Goal: Task Accomplishment & Management: Use online tool/utility

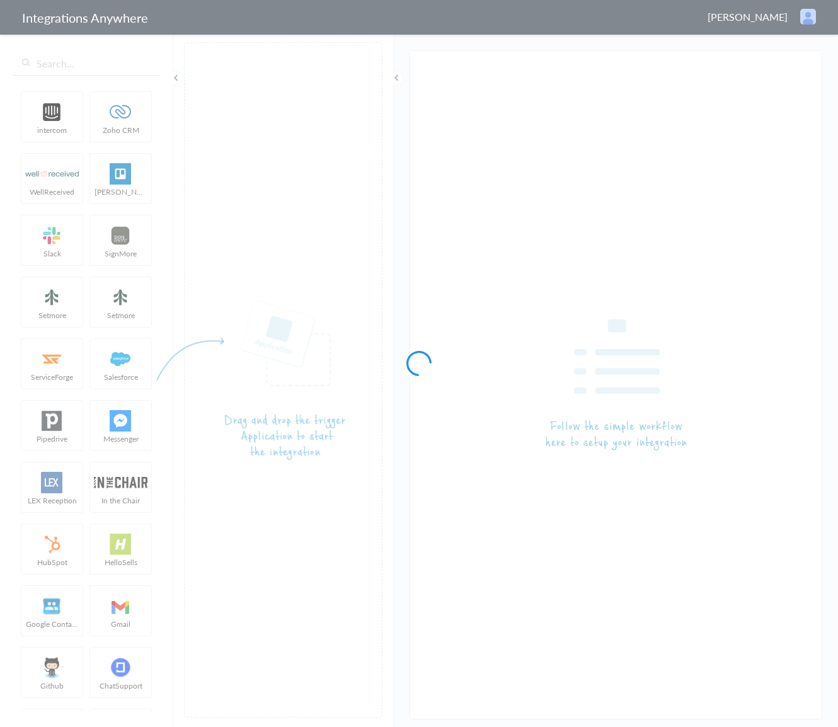
type input "LEX Reception - Clio"
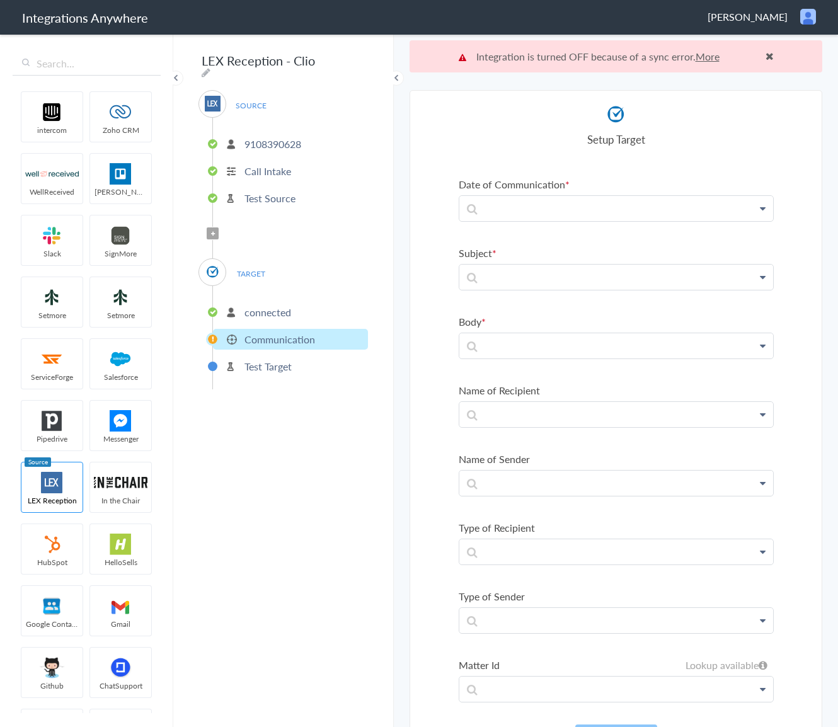
click at [264, 309] on p "connected" at bounding box center [268, 312] width 47 height 14
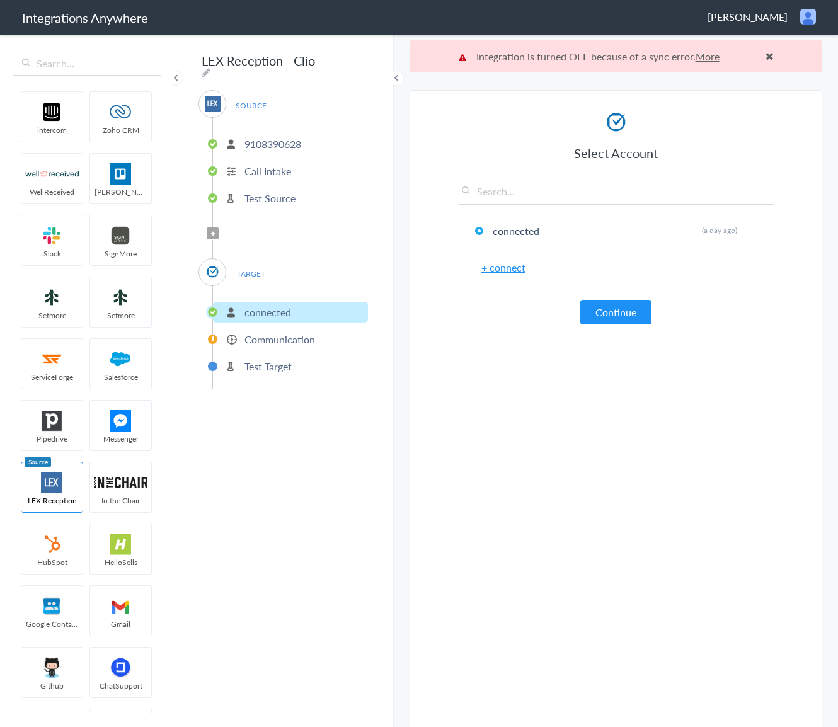
click at [273, 191] on p "Test Source" at bounding box center [270, 198] width 51 height 14
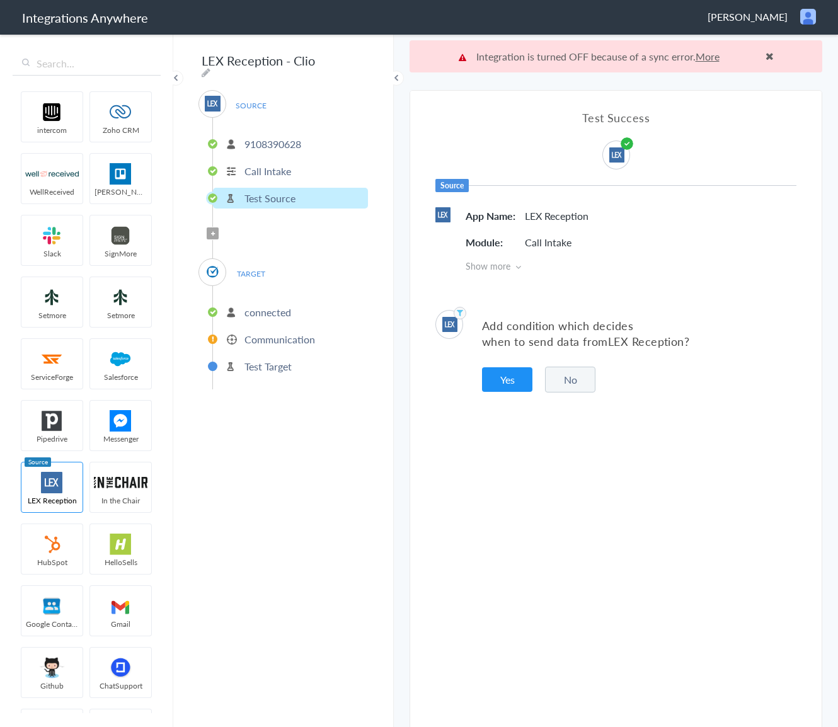
click at [275, 164] on p "Call Intake" at bounding box center [268, 171] width 47 height 14
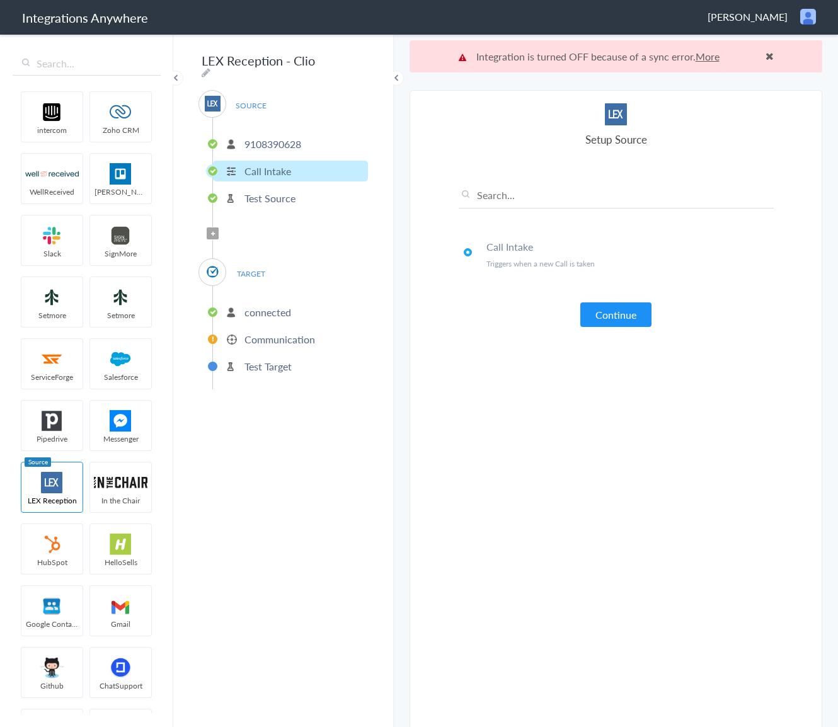
click at [283, 137] on p "9108390628" at bounding box center [273, 144] width 57 height 14
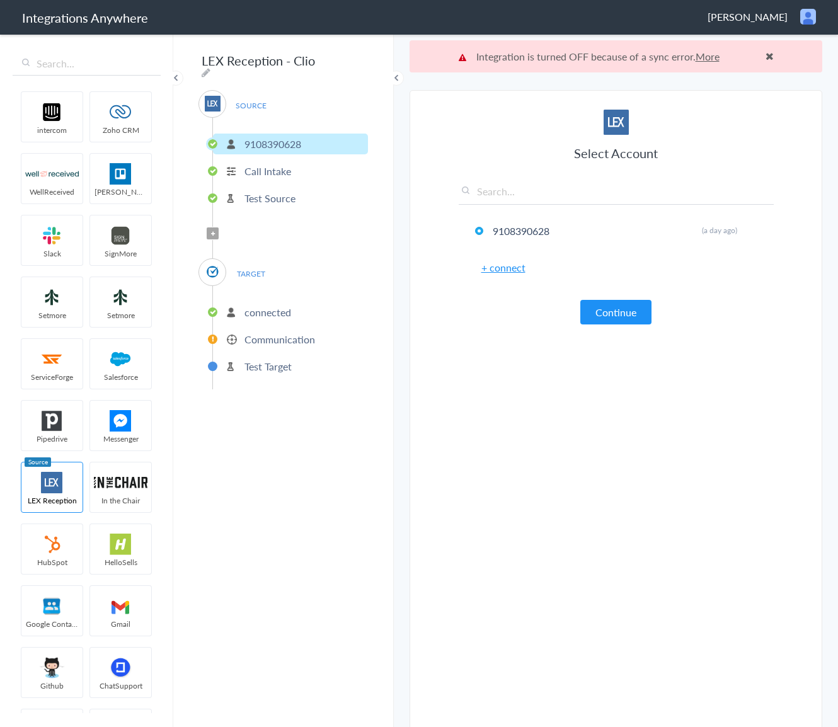
click at [275, 166] on p "Call Intake" at bounding box center [268, 171] width 47 height 14
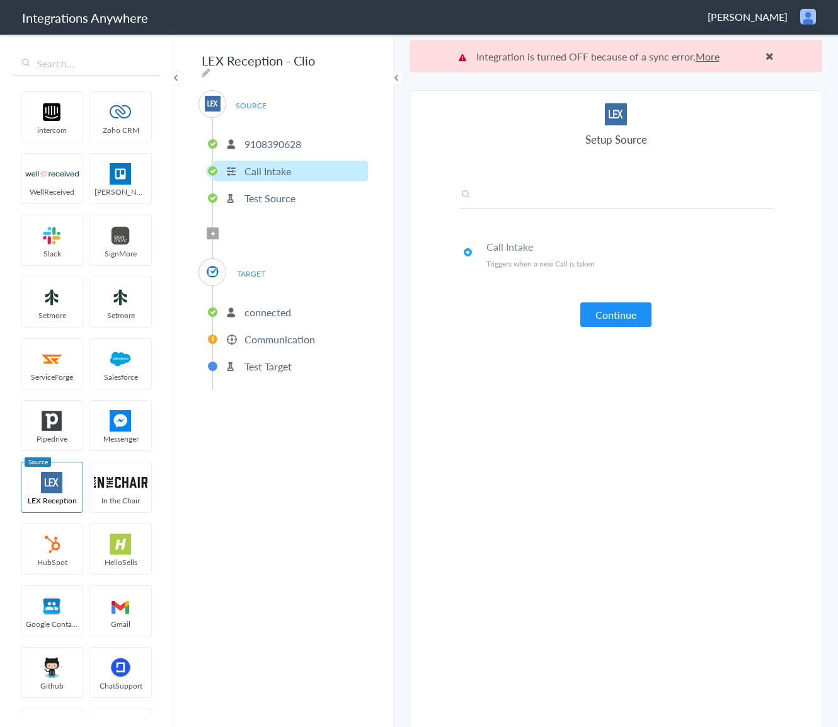
click at [515, 199] on input "text" at bounding box center [616, 198] width 315 height 21
click at [519, 251] on h4 "Call Intake" at bounding box center [630, 246] width 287 height 14
click at [284, 332] on p "Communication" at bounding box center [280, 339] width 71 height 14
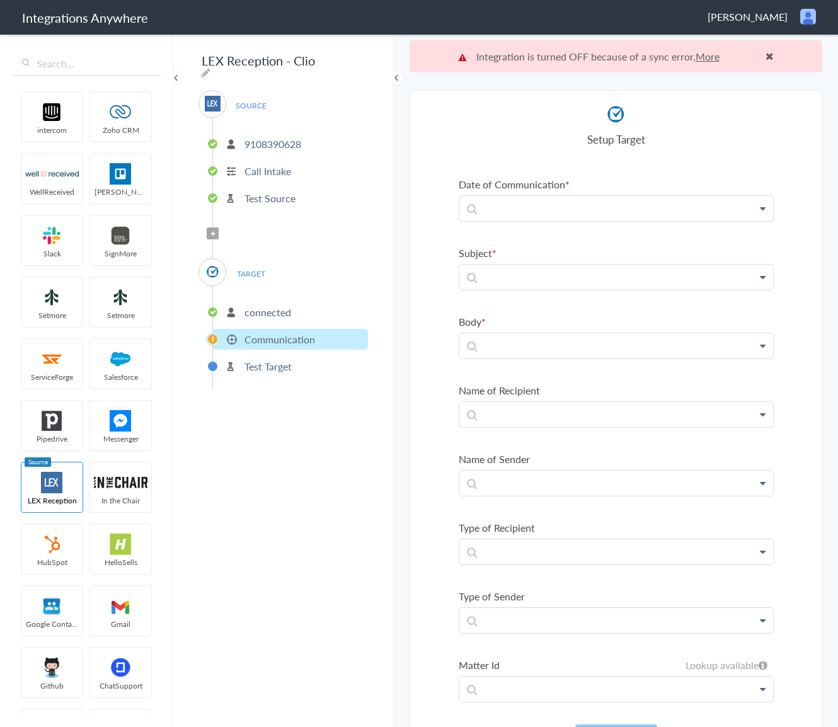
click at [284, 335] on p "Communication" at bounding box center [280, 339] width 71 height 14
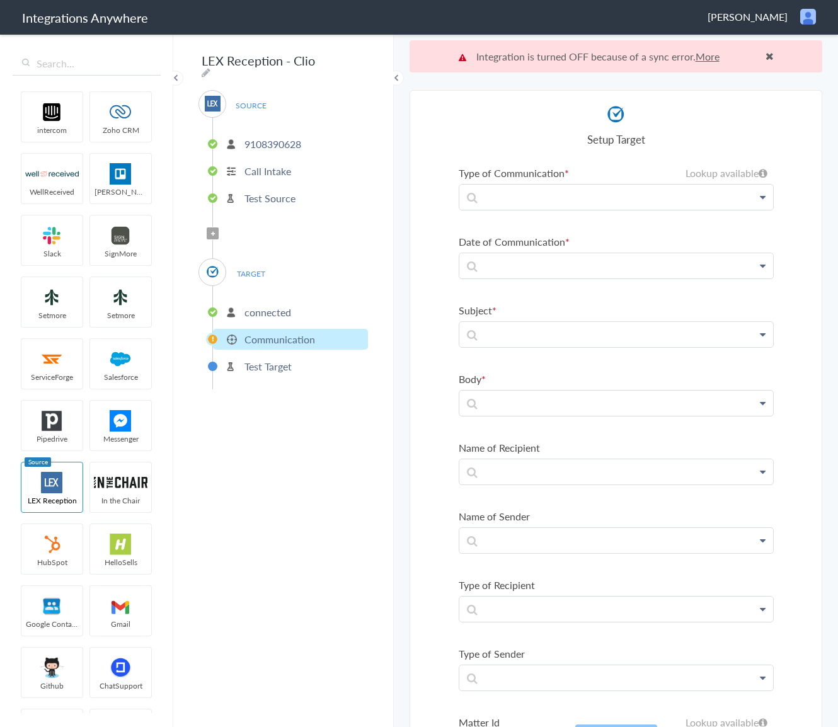
click at [291, 303] on li "connected" at bounding box center [290, 312] width 155 height 21
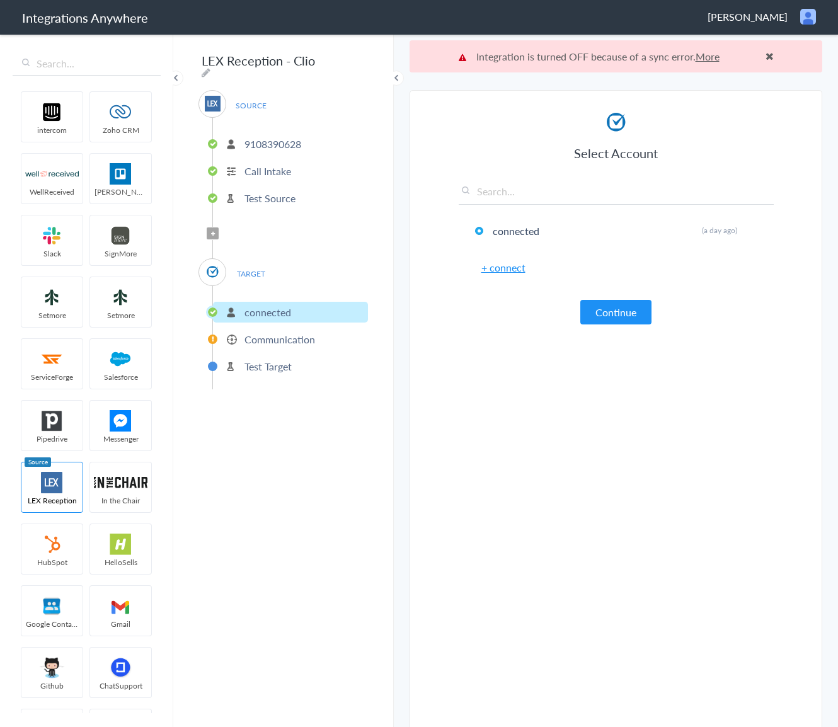
click at [308, 338] on p "Communication" at bounding box center [280, 339] width 71 height 14
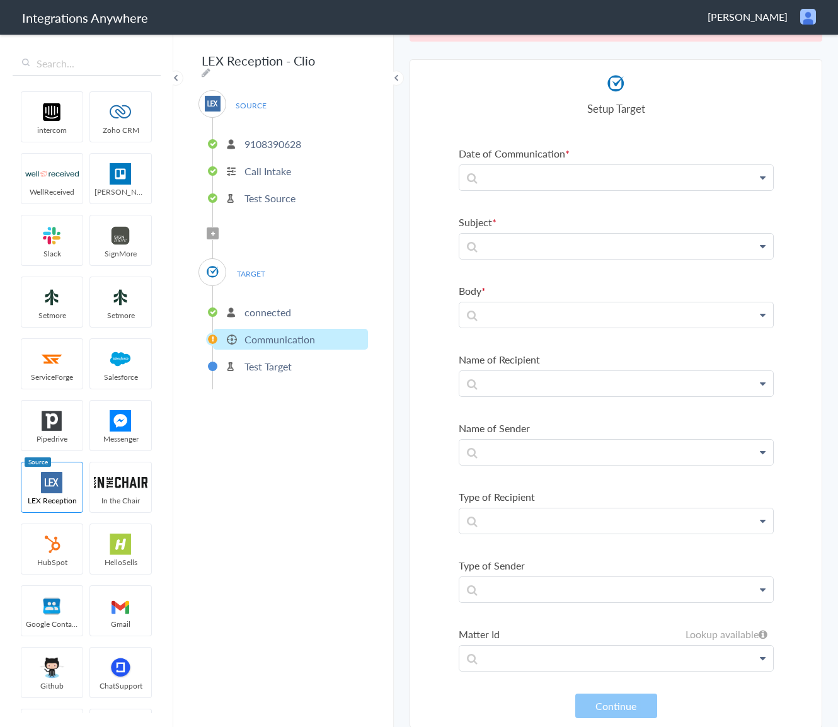
scroll to position [32, 0]
click at [180, 71] on div "LEX Reception - Clio SOURCE 9108390628 Call Intake Test Source Filter Applied T…" at bounding box center [283, 380] width 221 height 694
click at [169, 82] on span at bounding box center [175, 78] width 15 height 15
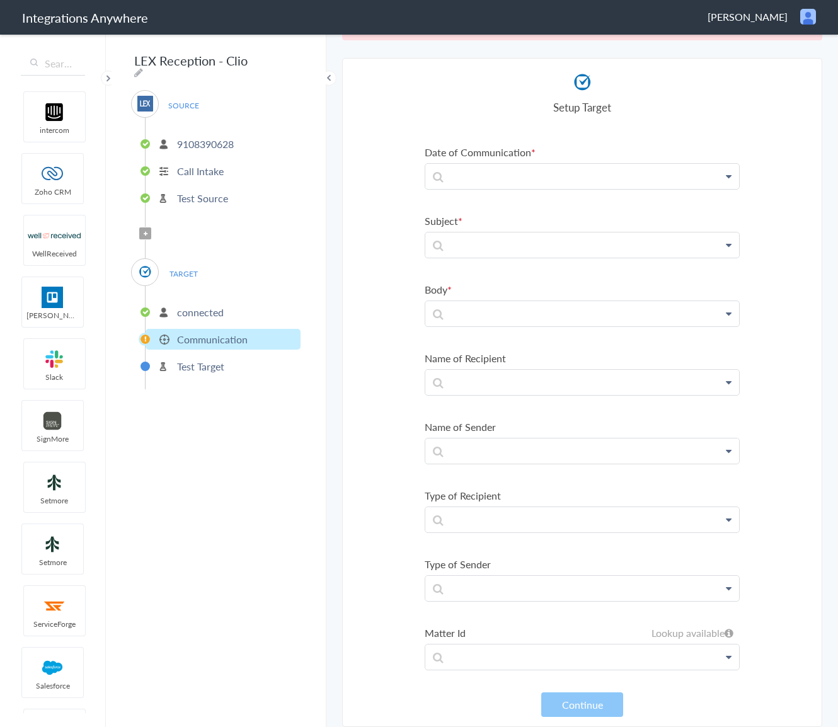
click at [110, 79] on span at bounding box center [108, 78] width 15 height 15
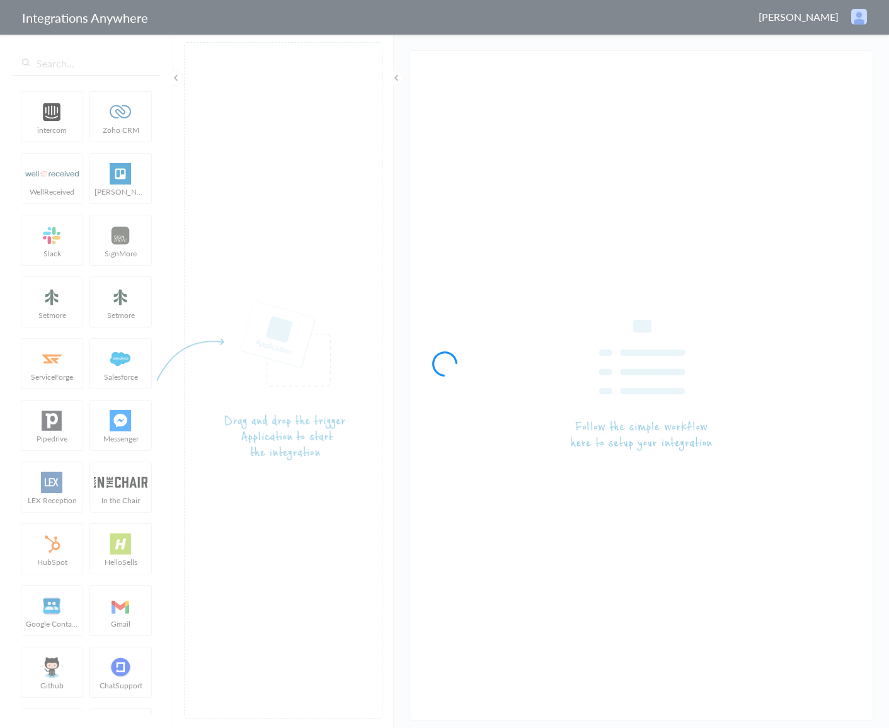
type input "LEX Reception - Clio"
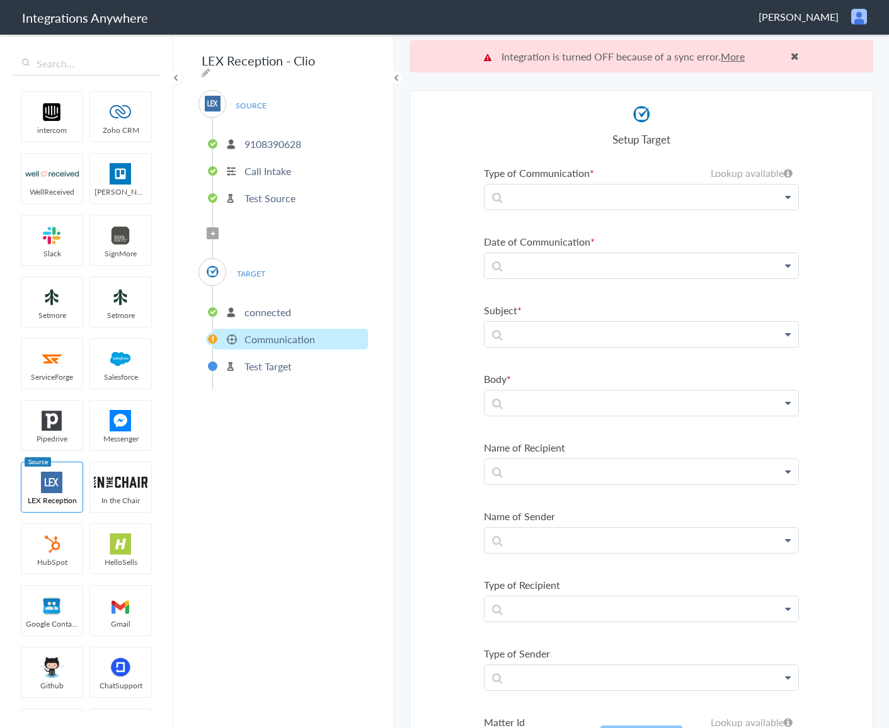
click at [731, 59] on link "More" at bounding box center [733, 56] width 24 height 14
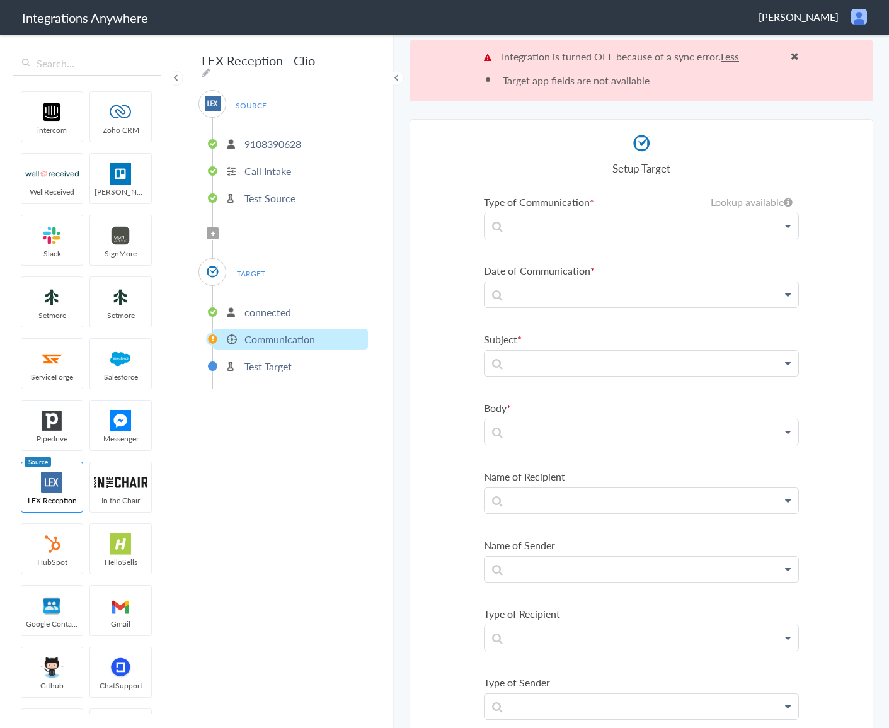
click at [178, 78] on span at bounding box center [175, 78] width 15 height 15
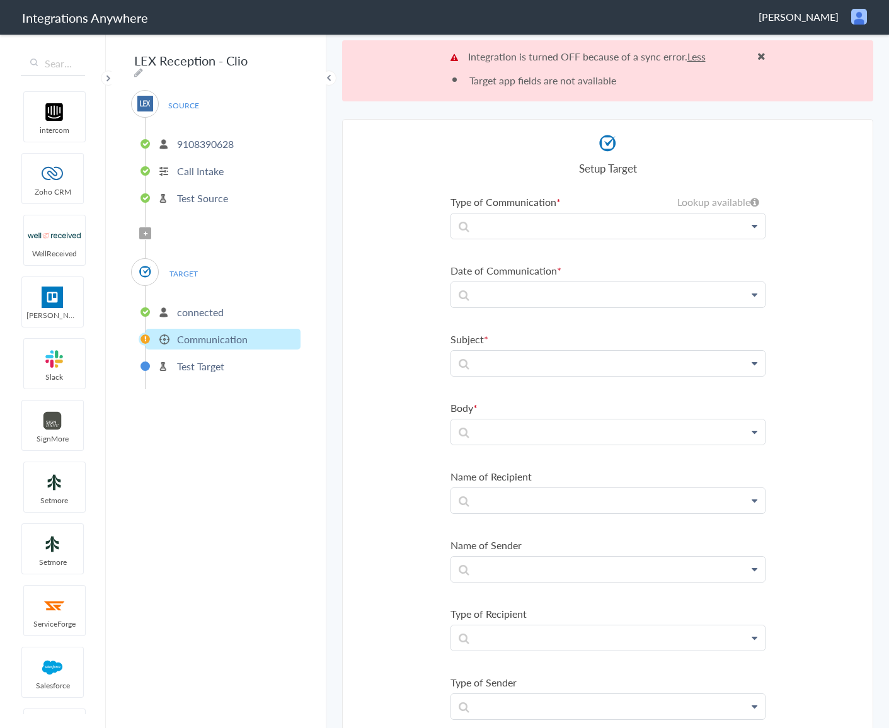
click at [325, 81] on span at bounding box center [328, 78] width 15 height 15
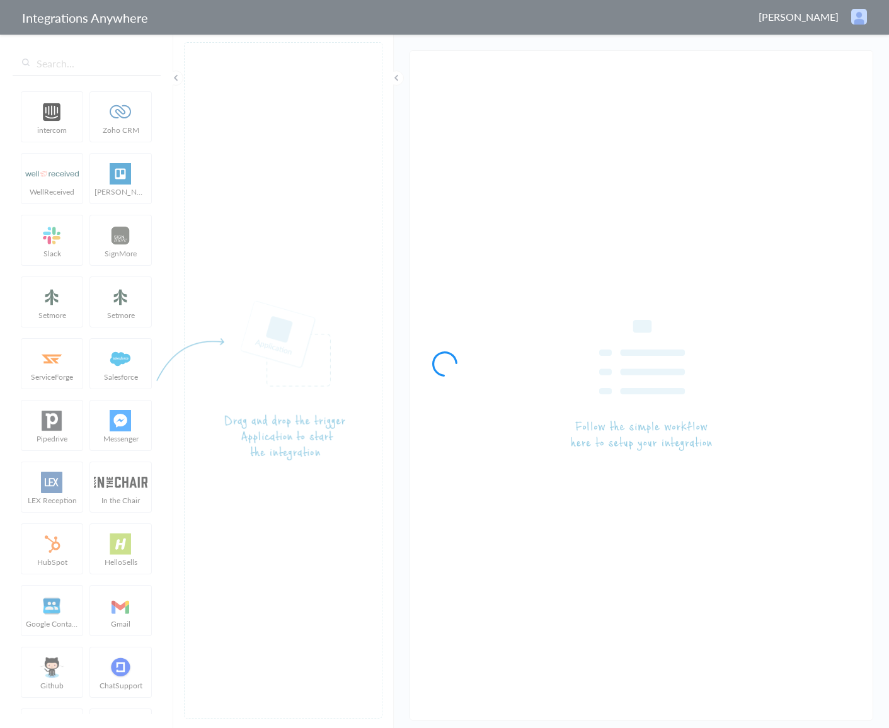
type input "LEX Reception - Clio"
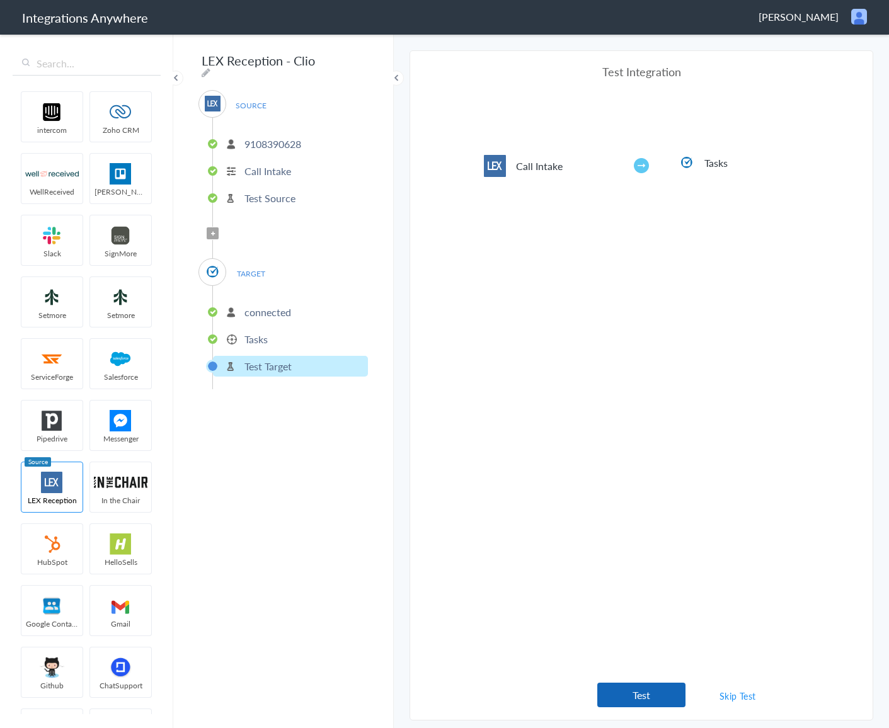
click at [645, 696] on button "Test" at bounding box center [641, 695] width 88 height 25
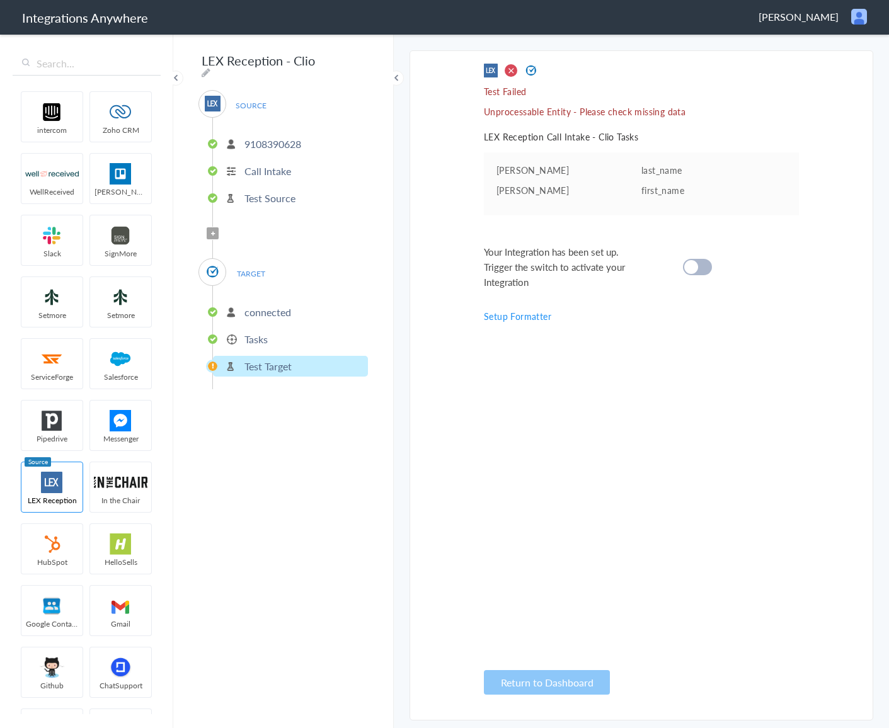
click at [267, 337] on p "Tasks" at bounding box center [256, 339] width 23 height 14
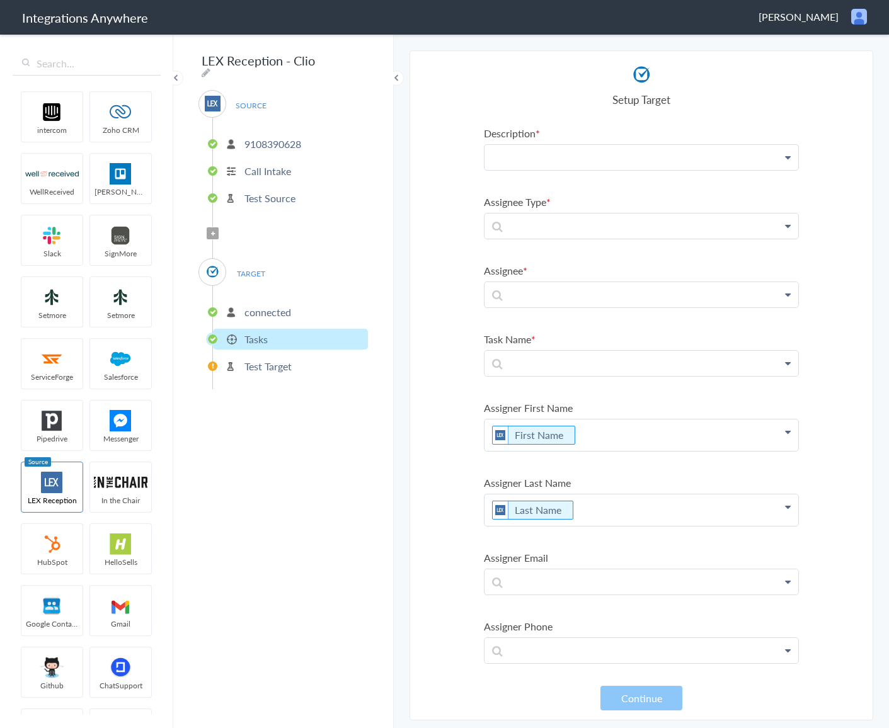
click at [563, 164] on p at bounding box center [642, 157] width 314 height 25
click at [567, 84] on div "Setup Target" at bounding box center [641, 85] width 315 height 43
click at [210, 67] on icon at bounding box center [206, 72] width 9 height 10
type input "LEX Reception - Clio"
click at [176, 78] on span at bounding box center [175, 78] width 15 height 15
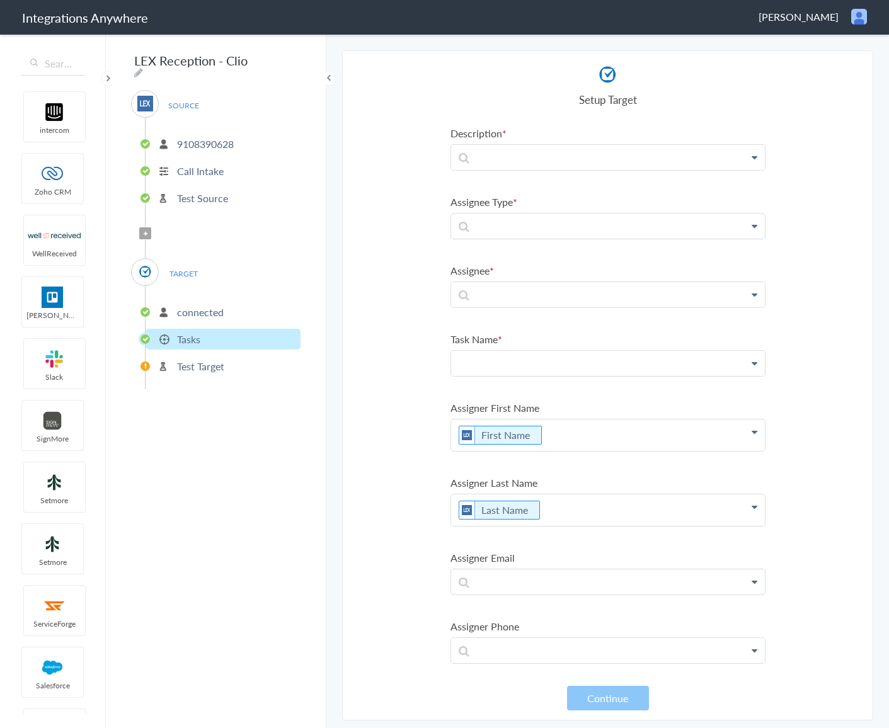
click at [508, 357] on p at bounding box center [608, 363] width 314 height 25
click at [188, 359] on p "Test Target" at bounding box center [200, 366] width 47 height 14
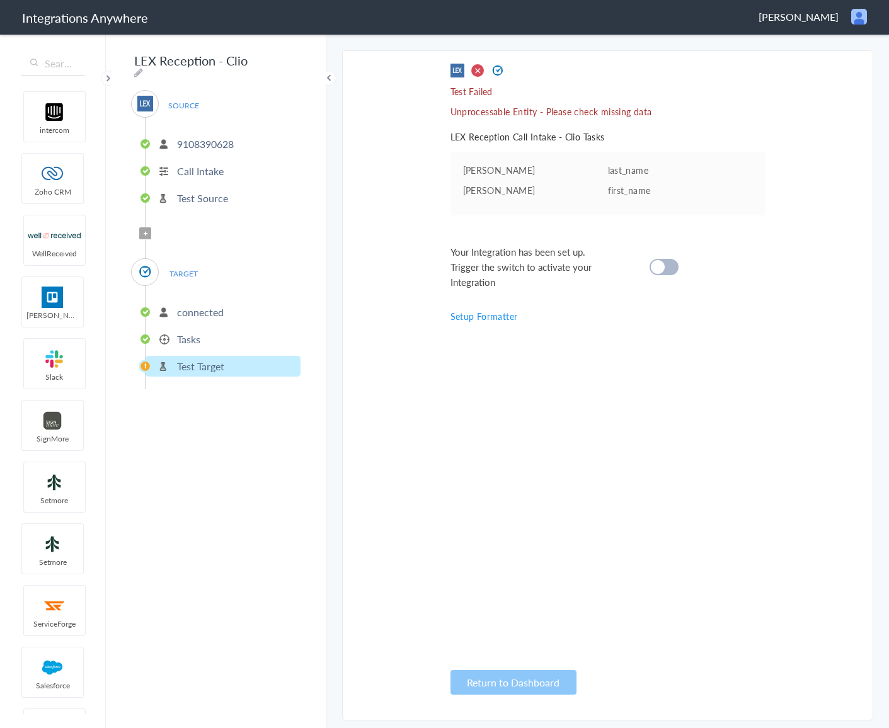
click at [859, 19] on img at bounding box center [859, 17] width 16 height 16
click at [834, 68] on li "Dashboard" at bounding box center [832, 64] width 87 height 19
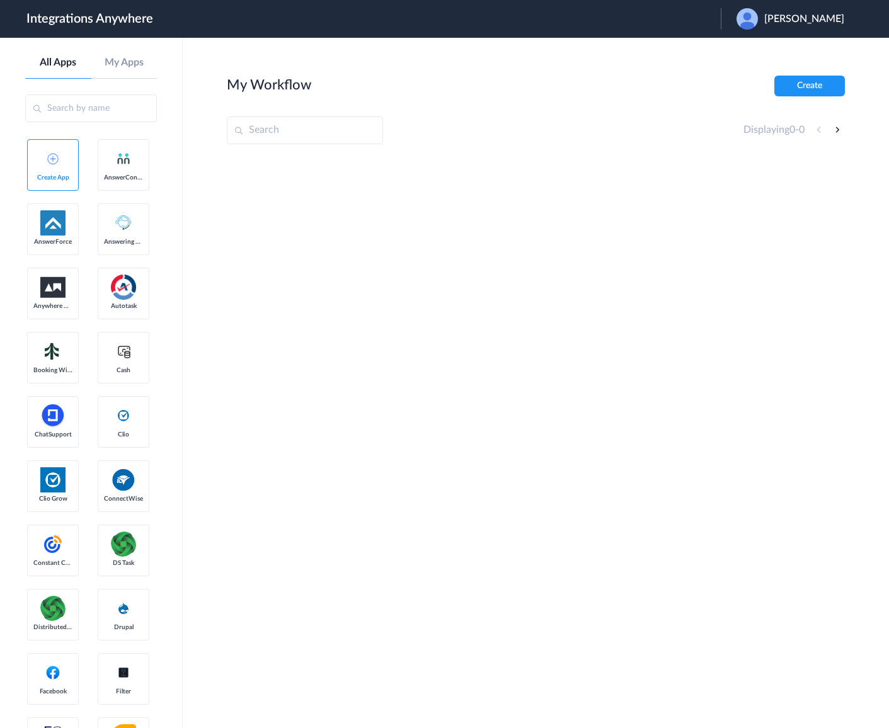
click at [264, 135] on input "text" at bounding box center [305, 131] width 156 height 28
paste input "9108390628"
type input "9108390628"
click at [299, 126] on input "text" at bounding box center [305, 131] width 156 height 28
paste input "9108390628"
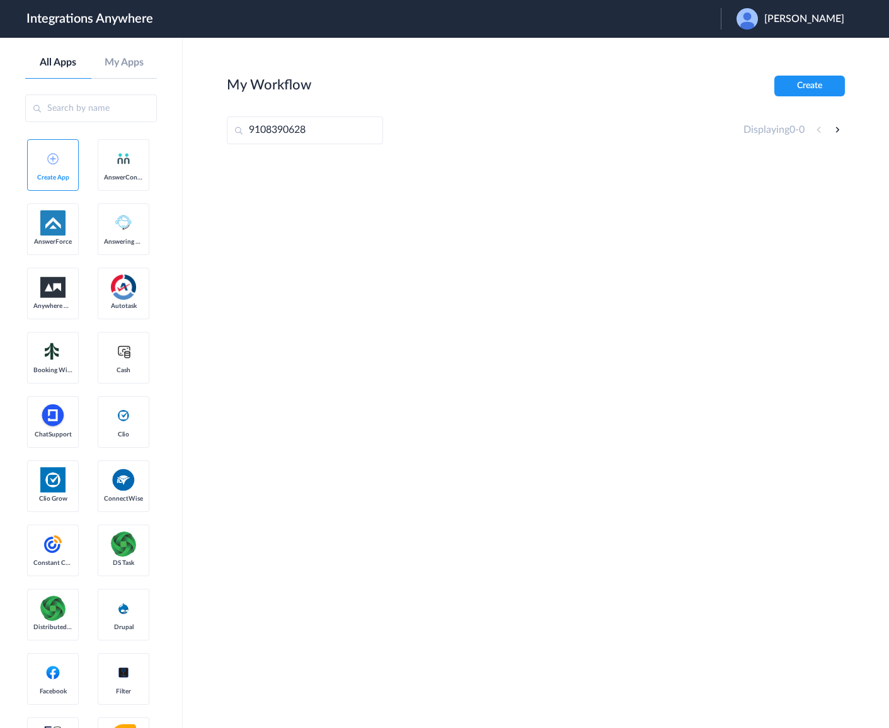
type input "9108390628"
click at [823, 13] on span "[PERSON_NAME]" at bounding box center [804, 19] width 80 height 12
click at [809, 52] on li "Logout" at bounding box center [789, 51] width 136 height 23
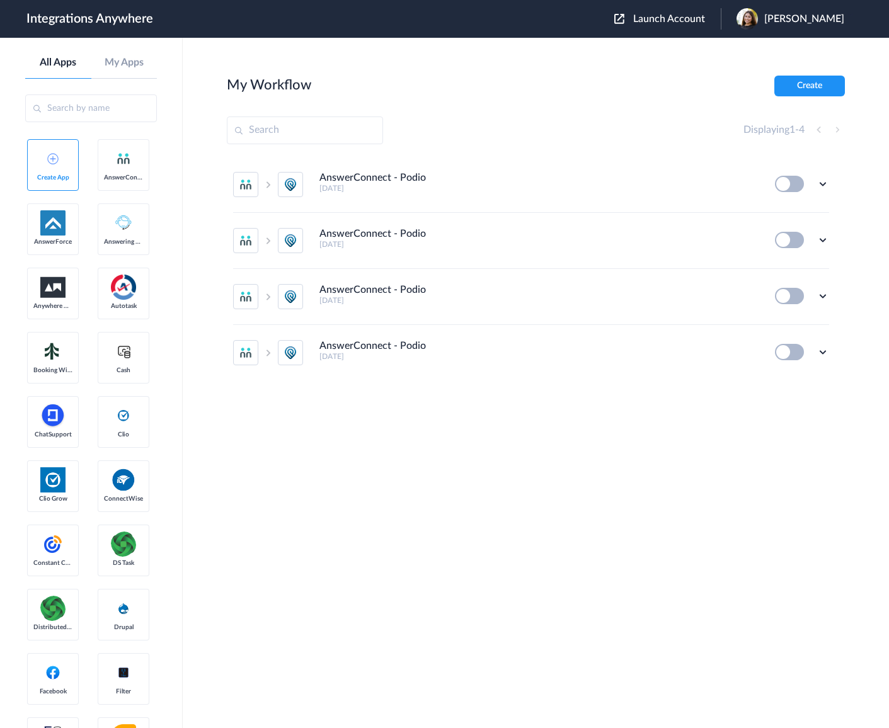
click at [285, 125] on input "text" at bounding box center [305, 131] width 156 height 28
paste input "9108390628"
type input "9108390628"
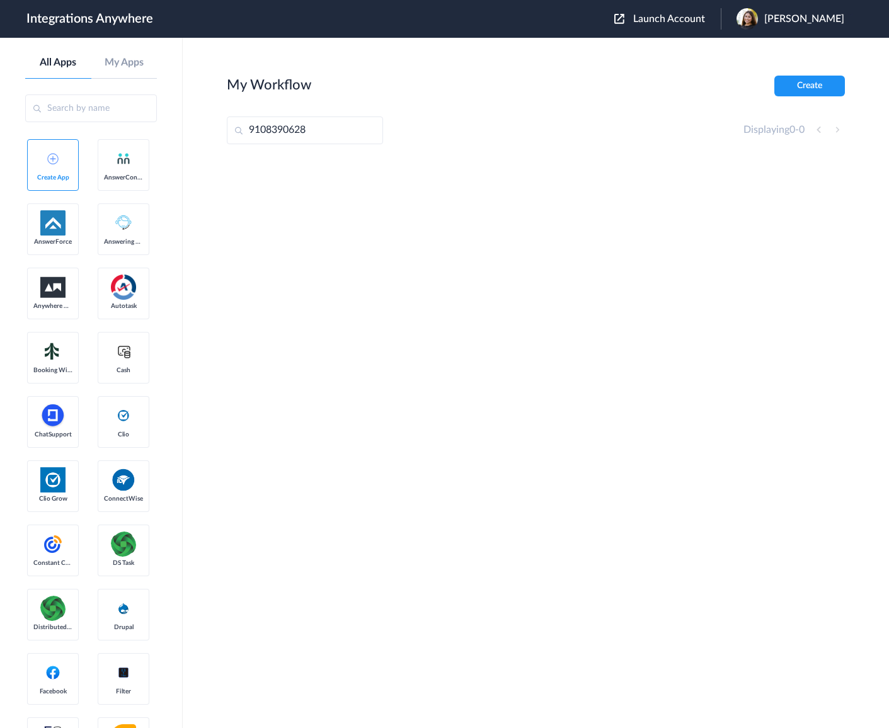
click at [691, 29] on div "Launch Account Jaileen Ordonez My Account Logout" at bounding box center [735, 18] width 243 height 21
click at [690, 20] on span "Launch Account" at bounding box center [669, 19] width 72 height 10
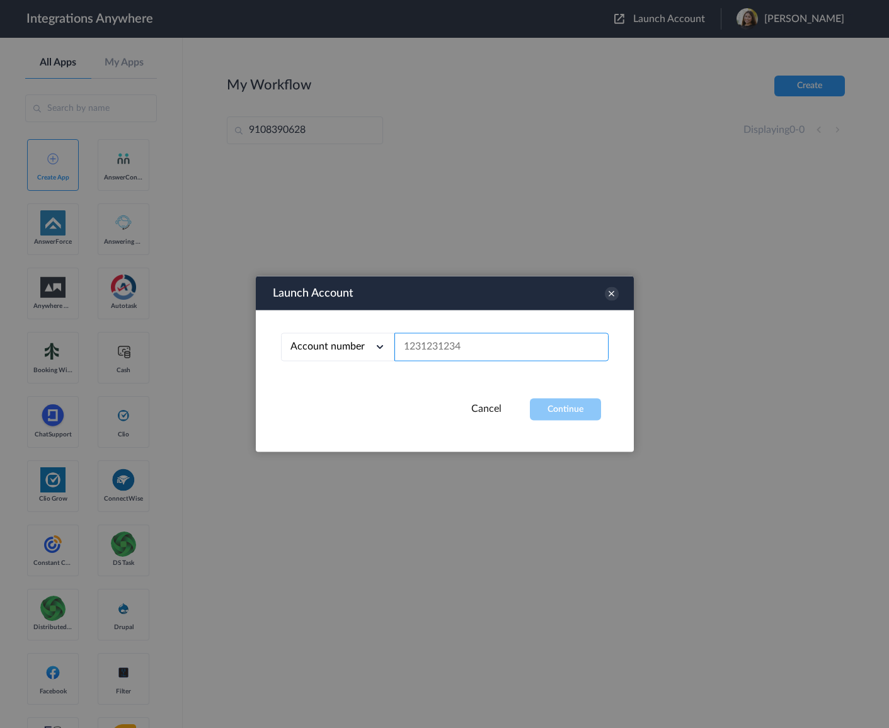
click at [437, 347] on input "text" at bounding box center [501, 347] width 214 height 28
paste input "9108390628"
type input "9108390628"
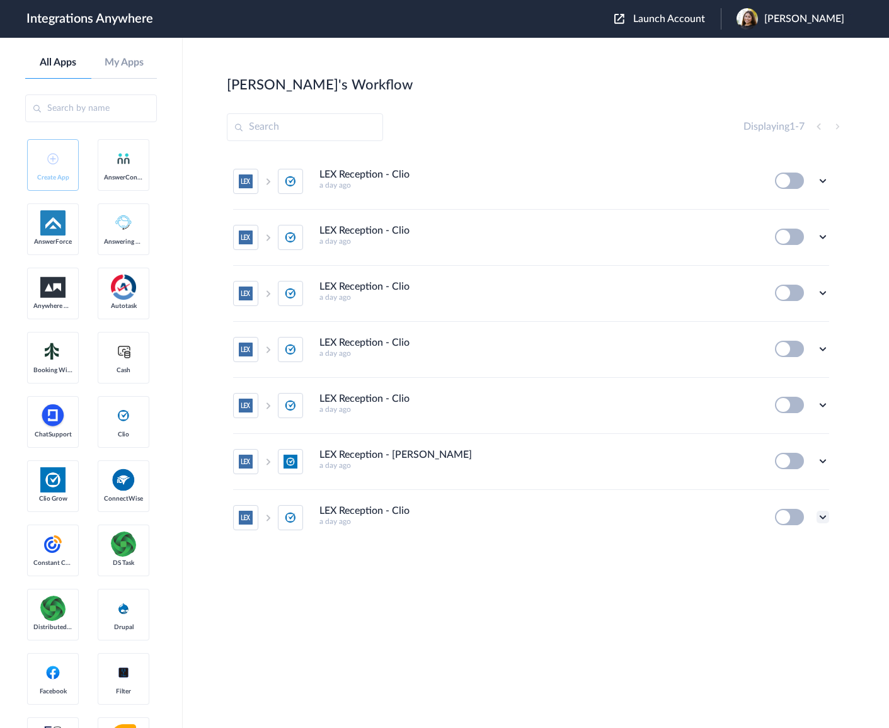
click at [821, 519] on icon at bounding box center [823, 517] width 13 height 13
click at [792, 443] on li "Edit" at bounding box center [788, 440] width 82 height 23
click at [823, 462] on icon at bounding box center [823, 461] width 13 height 13
click at [792, 492] on li "Edit" at bounding box center [788, 490] width 82 height 23
click at [822, 406] on icon at bounding box center [823, 405] width 13 height 13
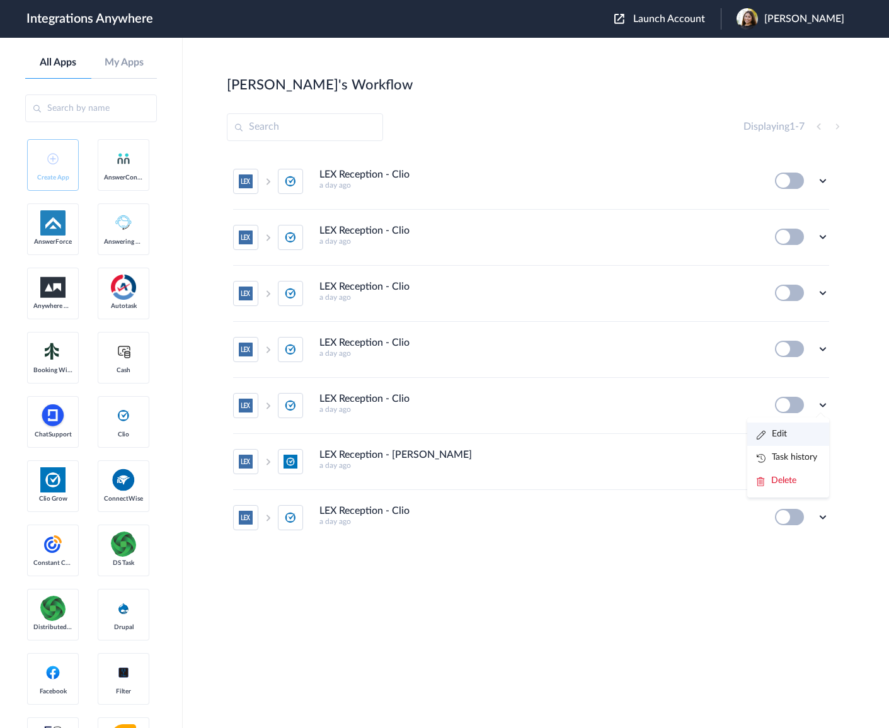
click at [797, 434] on li "Edit" at bounding box center [788, 434] width 82 height 23
click at [824, 347] on icon at bounding box center [823, 349] width 13 height 13
click at [789, 382] on li "Edit" at bounding box center [788, 378] width 82 height 23
click at [827, 517] on icon at bounding box center [823, 517] width 13 height 13
click at [788, 490] on span "Delete" at bounding box center [783, 486] width 25 height 9
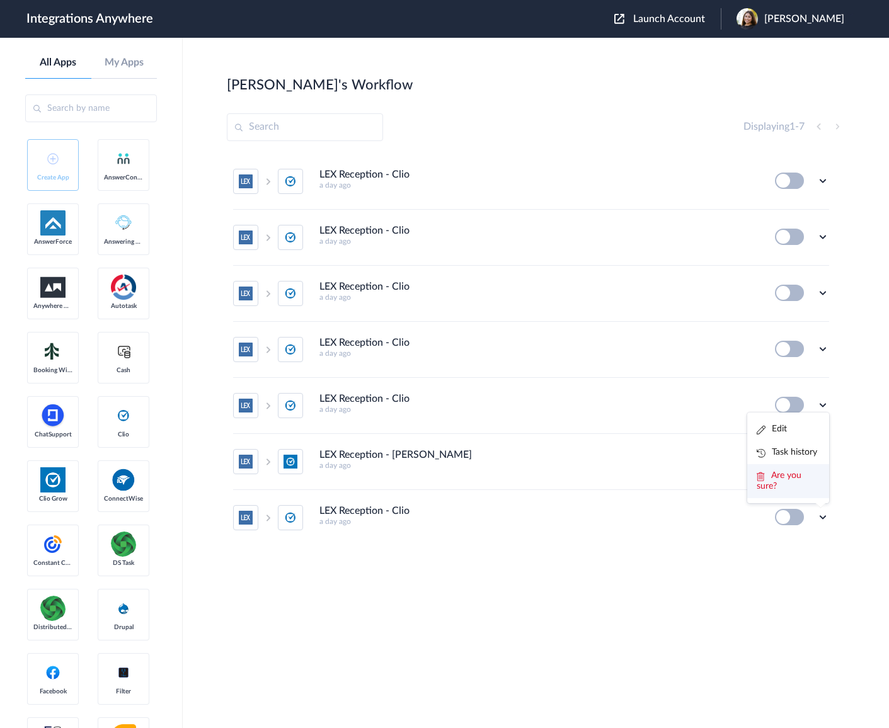
click at [797, 483] on li "Are you sure?" at bounding box center [788, 481] width 82 height 34
click at [820, 405] on icon at bounding box center [823, 405] width 13 height 13
click at [793, 485] on span "Delete" at bounding box center [783, 480] width 25 height 9
click at [802, 487] on li "Are you sure?" at bounding box center [788, 486] width 82 height 34
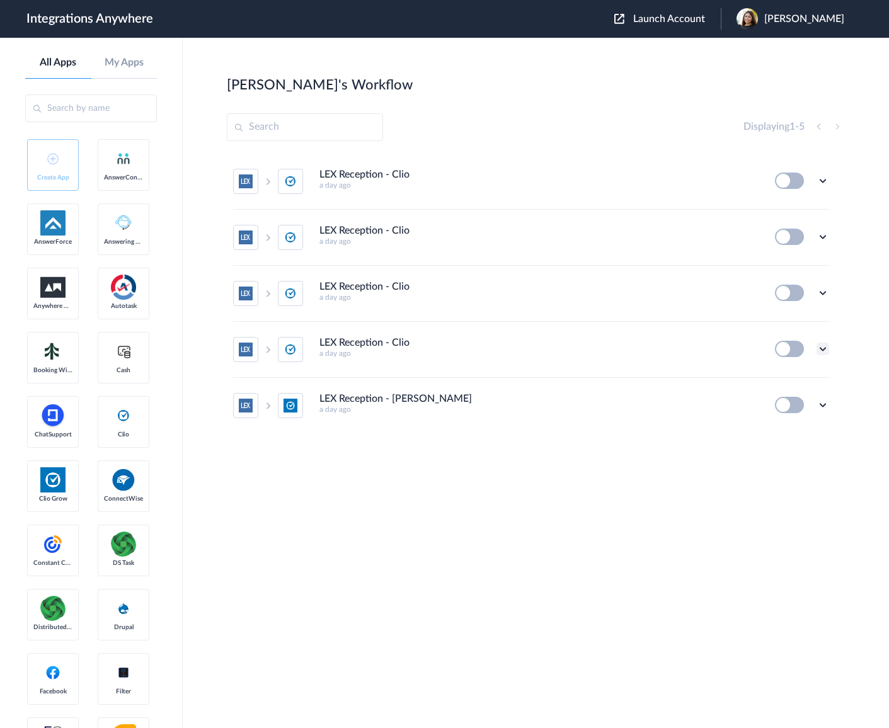
click at [820, 352] on icon at bounding box center [823, 349] width 13 height 13
click at [798, 420] on li "Delete" at bounding box center [788, 424] width 82 height 23
click at [790, 427] on span "Are you sure?" at bounding box center [779, 430] width 45 height 20
click at [825, 294] on icon at bounding box center [823, 293] width 13 height 13
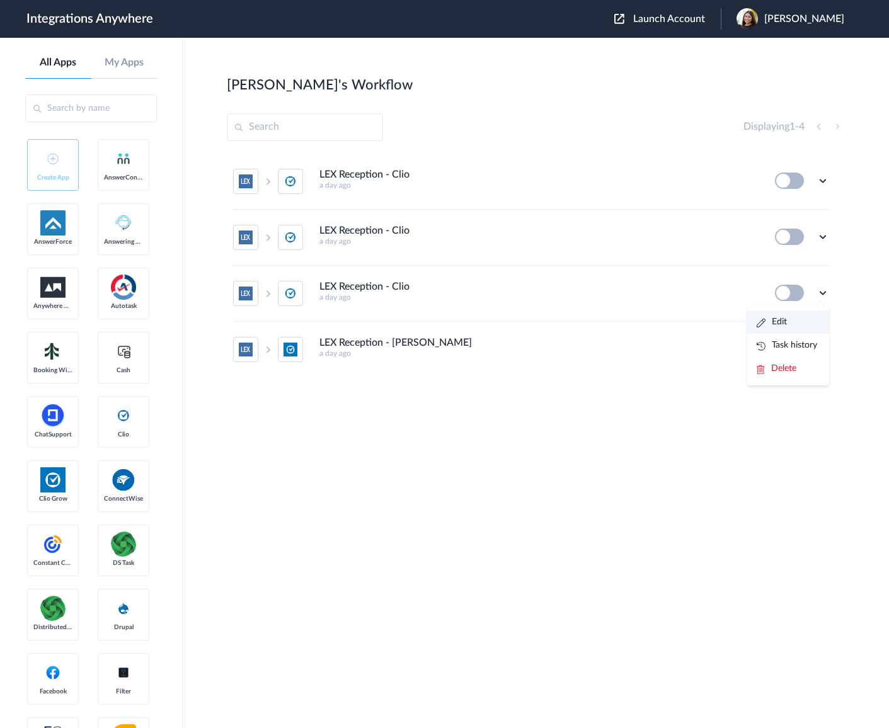
click at [789, 325] on li "Edit" at bounding box center [788, 322] width 82 height 23
click at [825, 237] on icon at bounding box center [823, 237] width 13 height 13
click at [797, 270] on li "Edit" at bounding box center [788, 266] width 82 height 23
click at [822, 241] on icon at bounding box center [823, 237] width 13 height 13
click at [798, 313] on li "Delete" at bounding box center [788, 312] width 82 height 23
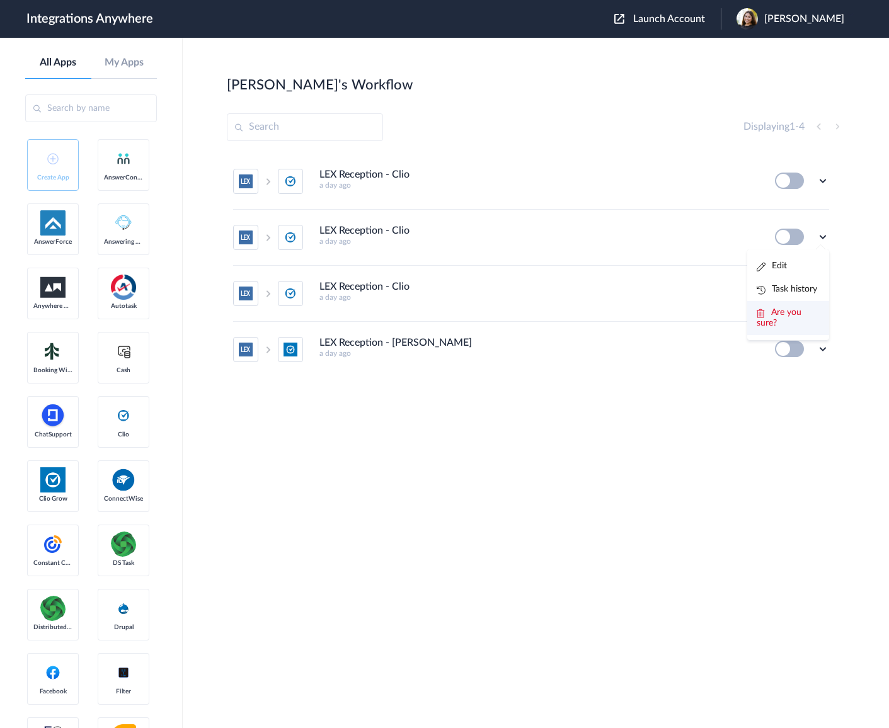
click at [758, 316] on icon at bounding box center [761, 313] width 8 height 9
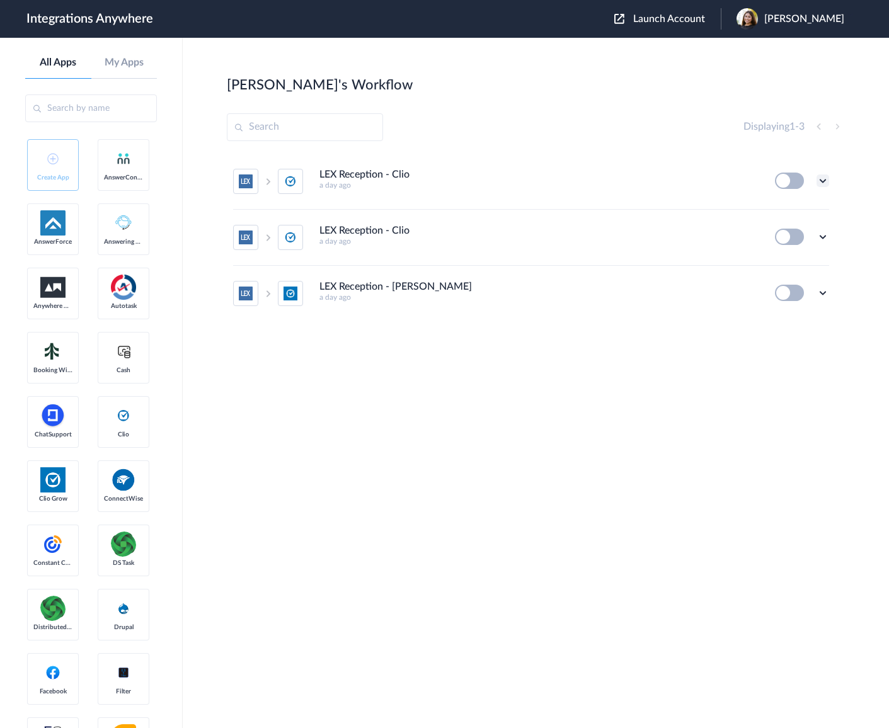
click at [821, 182] on icon at bounding box center [823, 181] width 13 height 13
click at [785, 211] on link "Edit" at bounding box center [772, 209] width 30 height 9
click at [822, 238] on icon at bounding box center [823, 237] width 13 height 13
click at [783, 269] on link "Edit" at bounding box center [772, 266] width 30 height 9
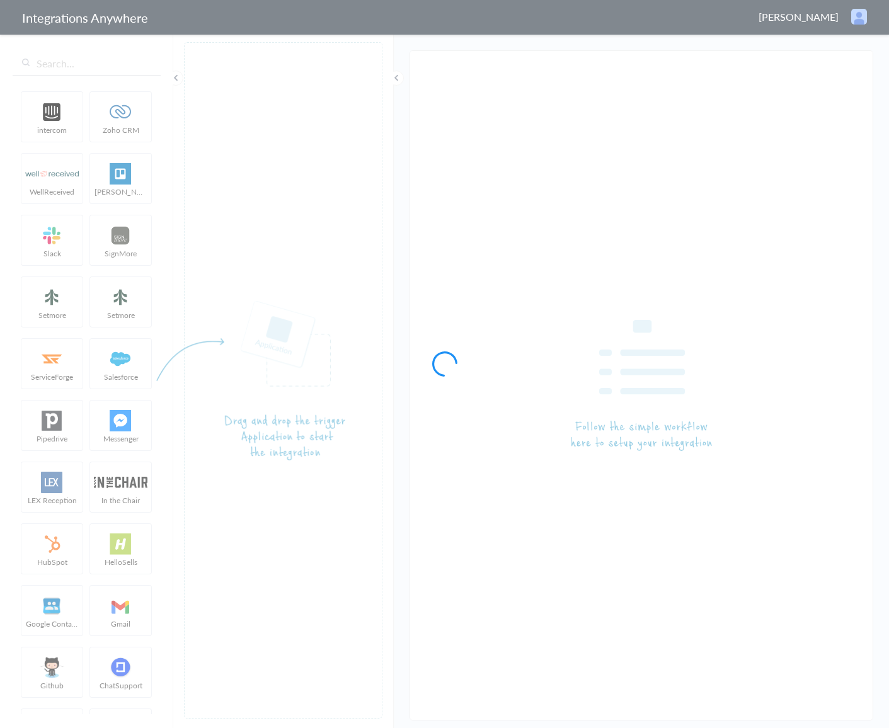
type input "LEX Reception - Clio"
type input "LEX Reception - [PERSON_NAME]"
type input "LEX Reception - Clio"
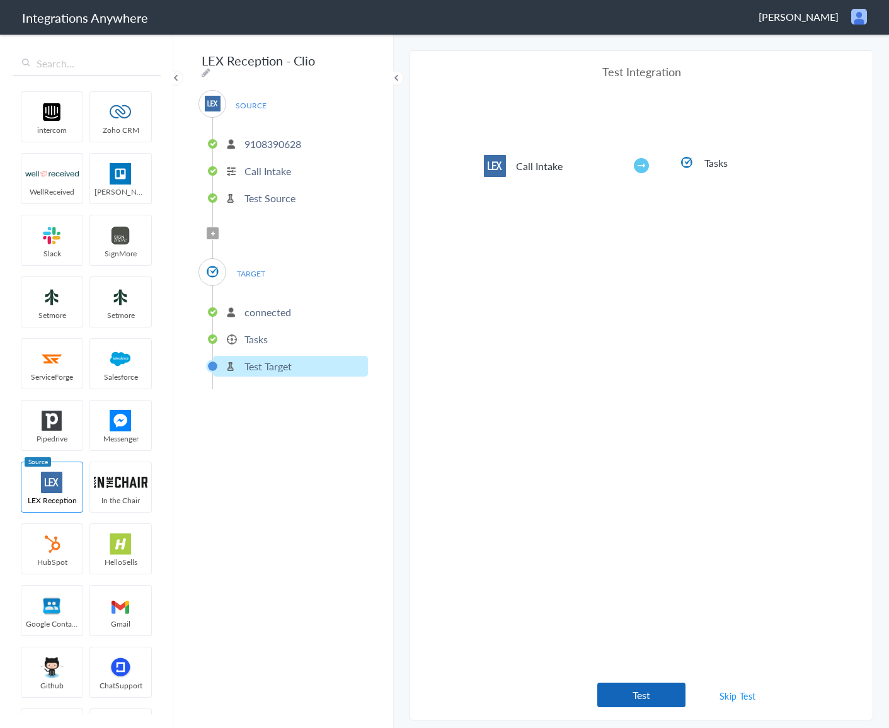
click at [657, 693] on button "Test" at bounding box center [641, 695] width 88 height 25
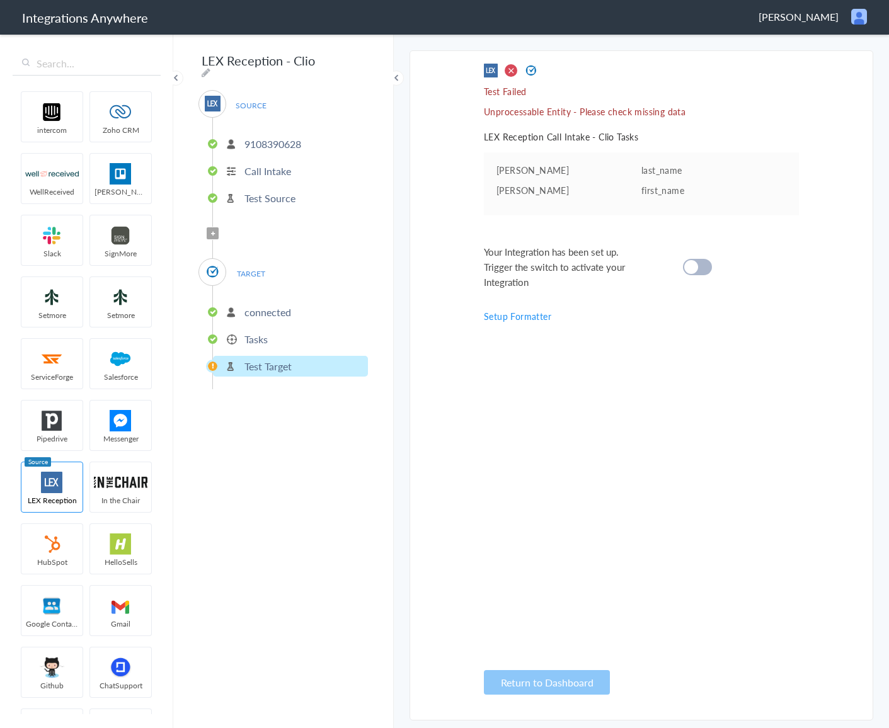
click at [259, 332] on p "Tasks" at bounding box center [256, 339] width 23 height 14
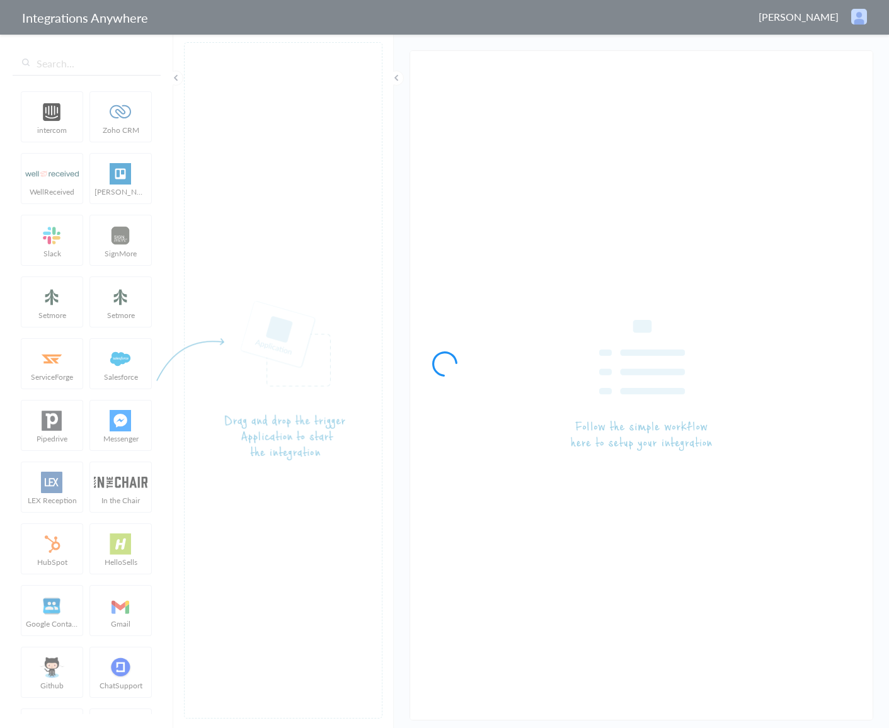
type input "LEX Reception - Clio"
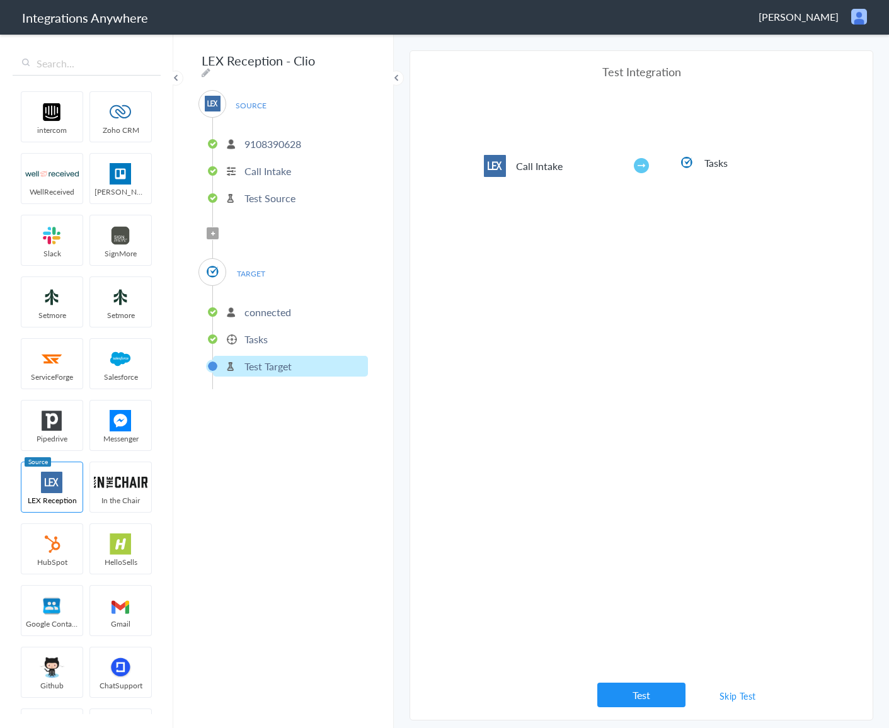
click at [643, 168] on li "Tasks" at bounding box center [721, 162] width 158 height 15
click at [272, 343] on li "Tasks" at bounding box center [290, 339] width 155 height 21
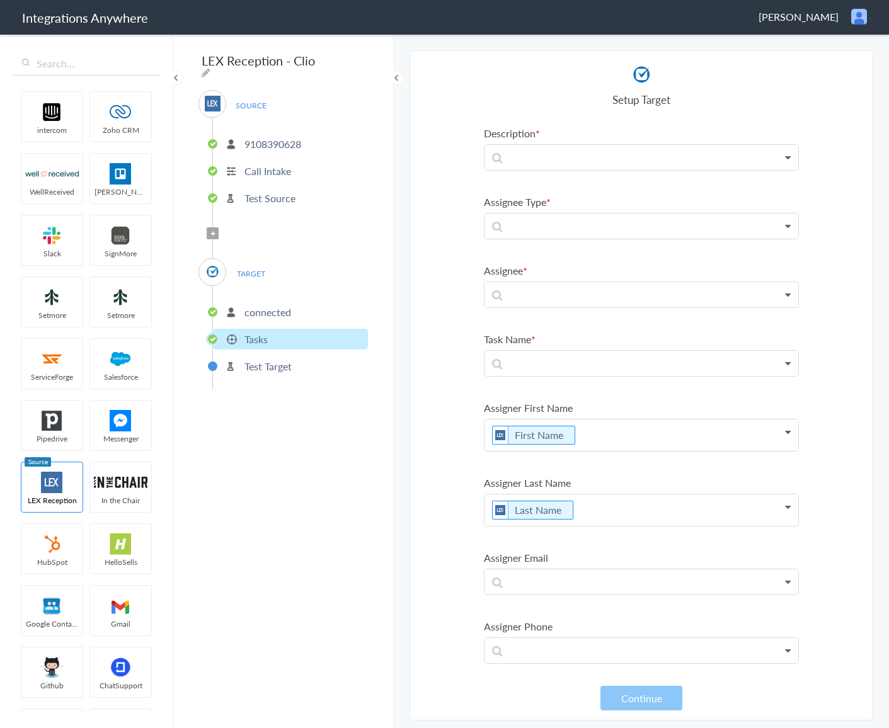
click at [261, 337] on p "Tasks" at bounding box center [256, 339] width 23 height 14
